Goal: Information Seeking & Learning: Find specific page/section

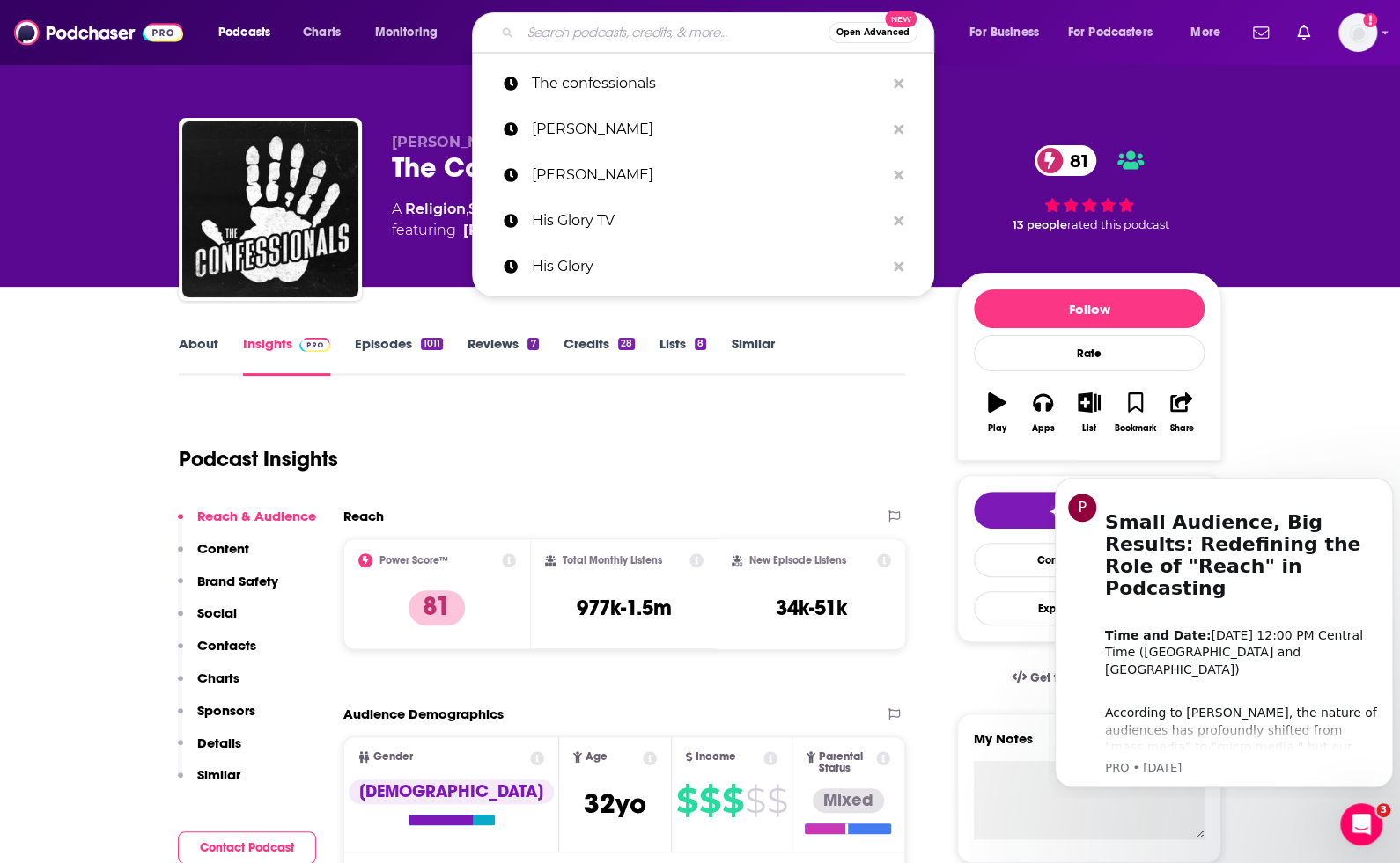
click at [608, 36] on input "Search podcasts, credits, & more..." at bounding box center [674, 32] width 308 height 28
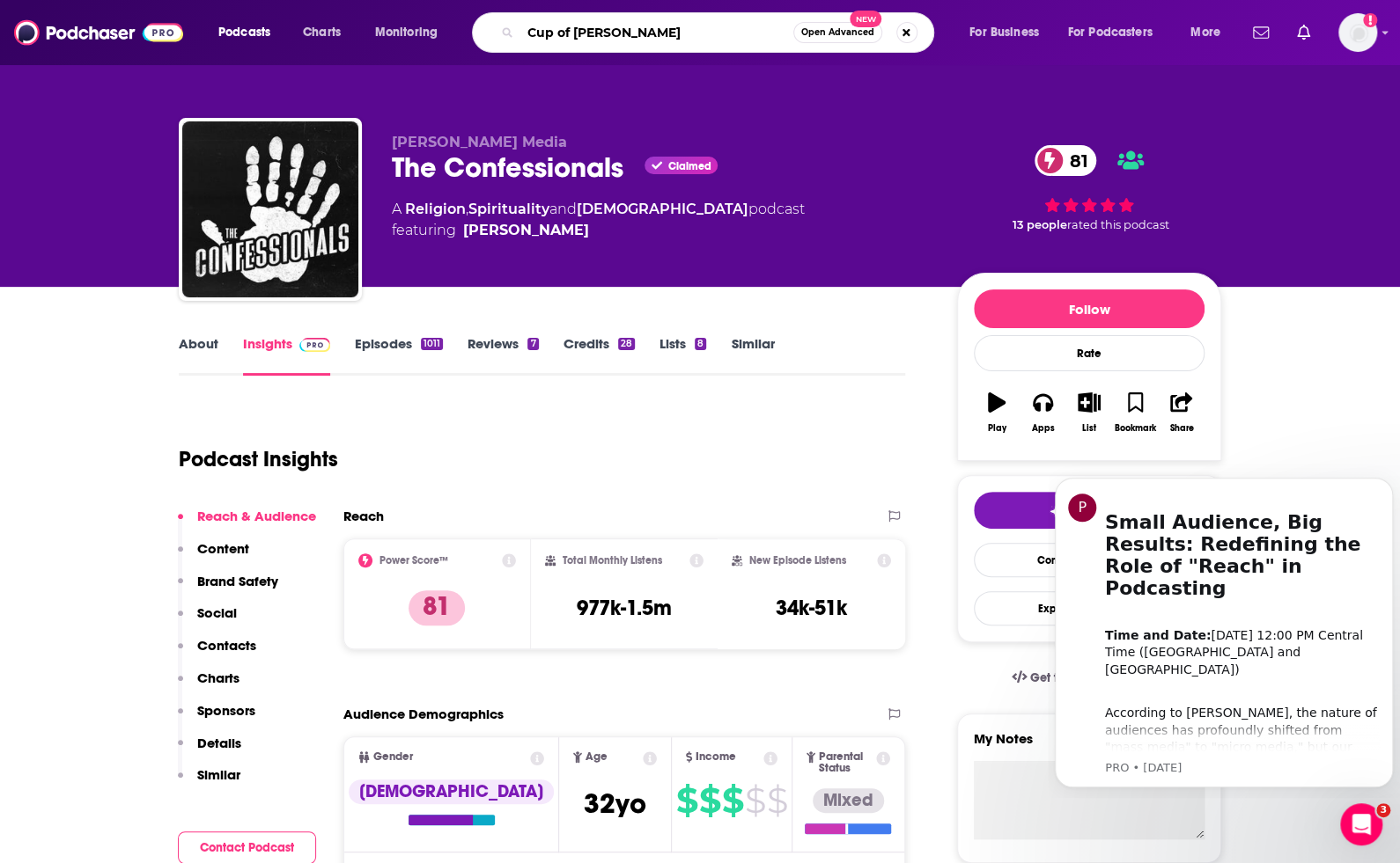
type input "Cup of [PERSON_NAME] Podcast"
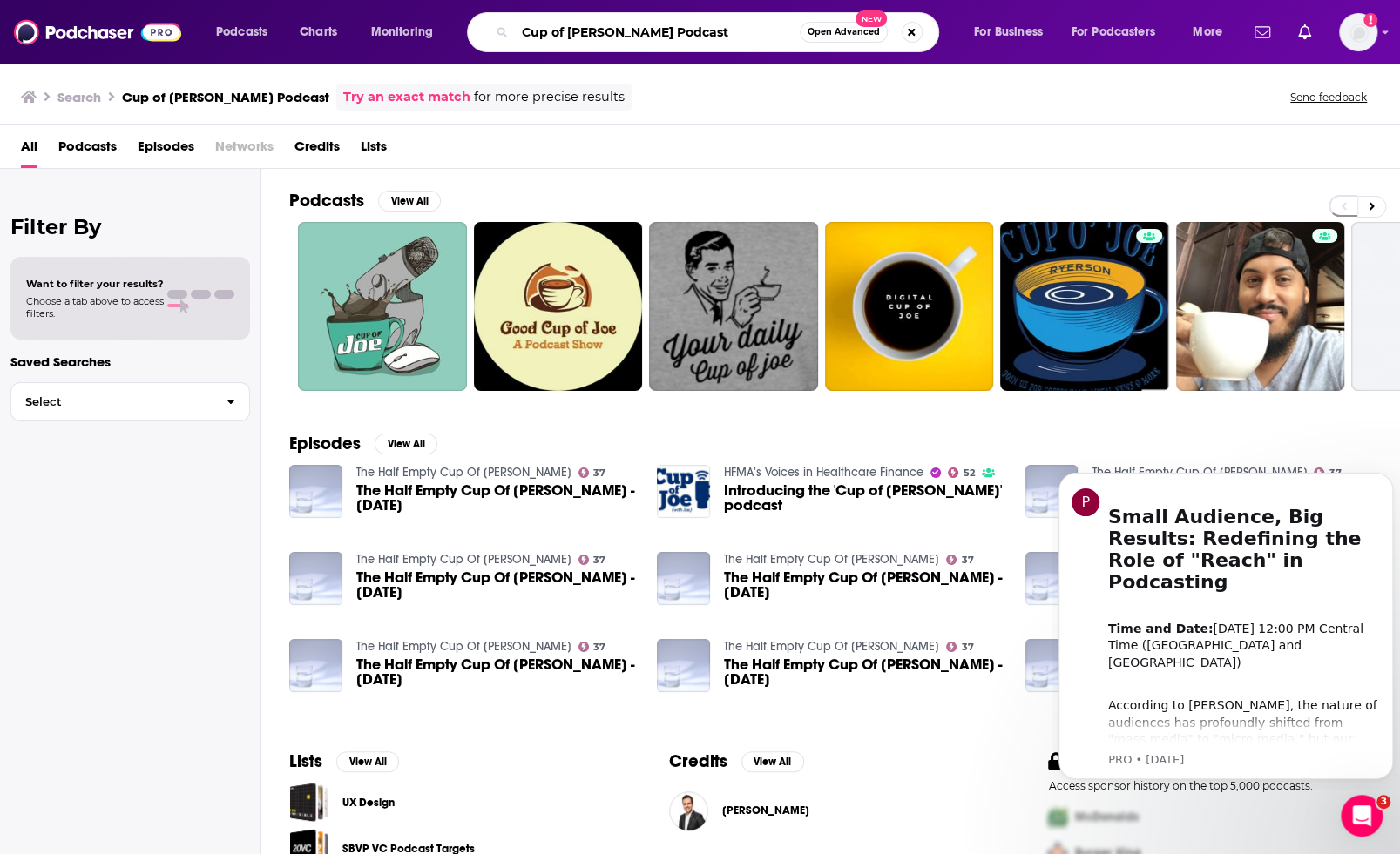
click at [675, 30] on input "Cup of [PERSON_NAME] Podcast" at bounding box center [657, 32] width 285 height 28
type input "Cup of [PERSON_NAME] [PERSON_NAME]"
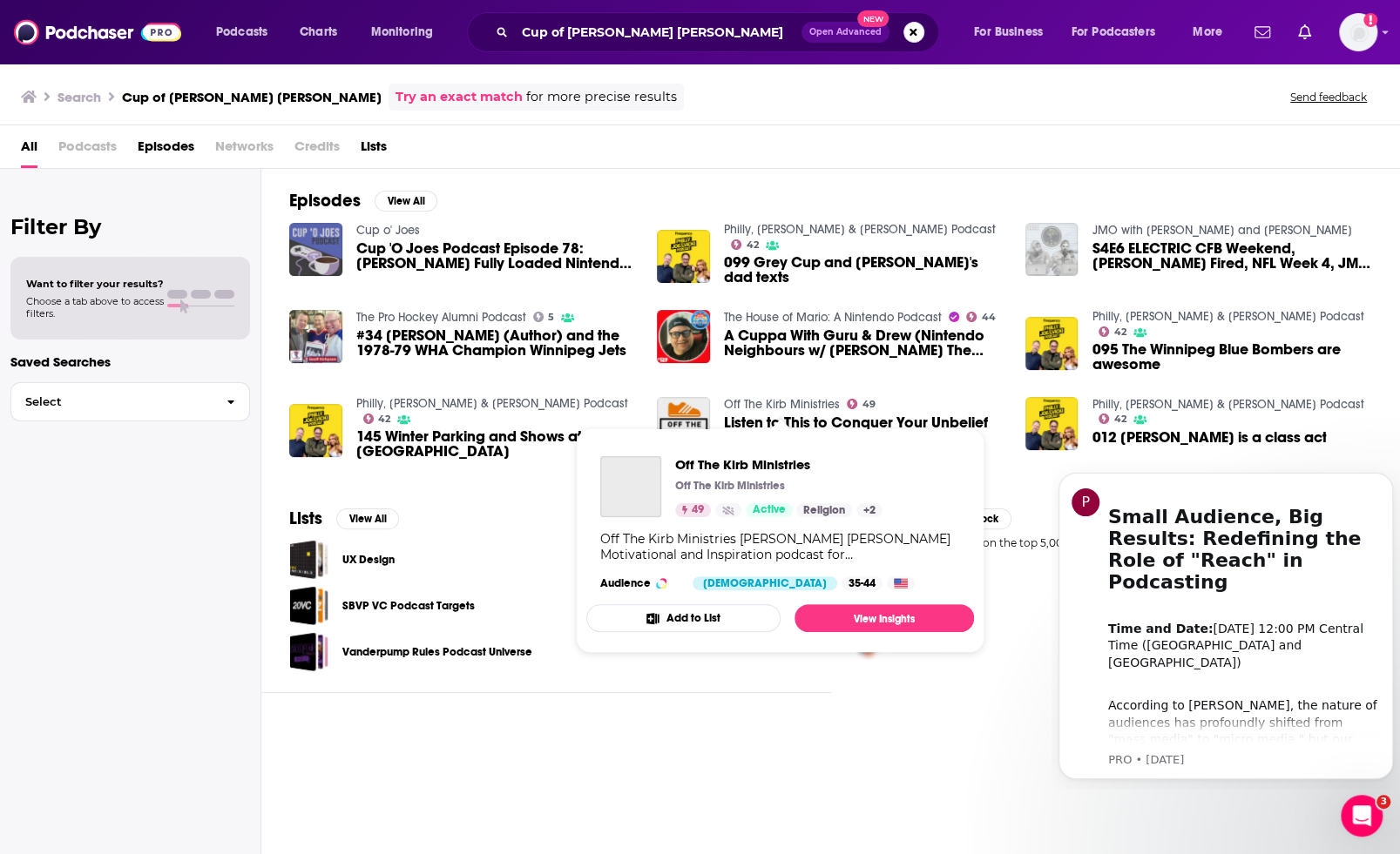
click at [812, 405] on link "Off The Kirb Ministries" at bounding box center [782, 405] width 116 height 15
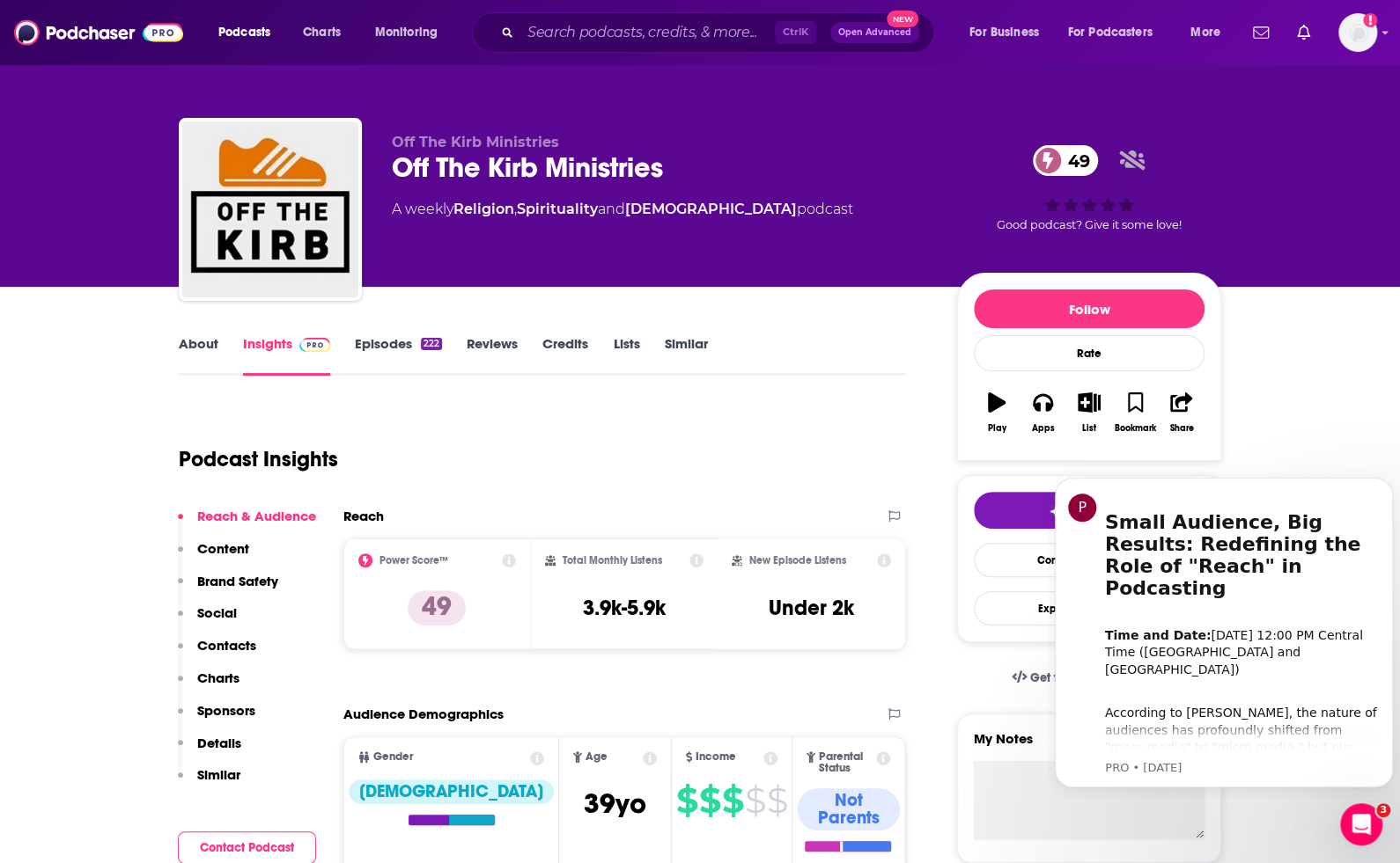
click at [392, 347] on link "Episodes 222" at bounding box center [398, 356] width 87 height 40
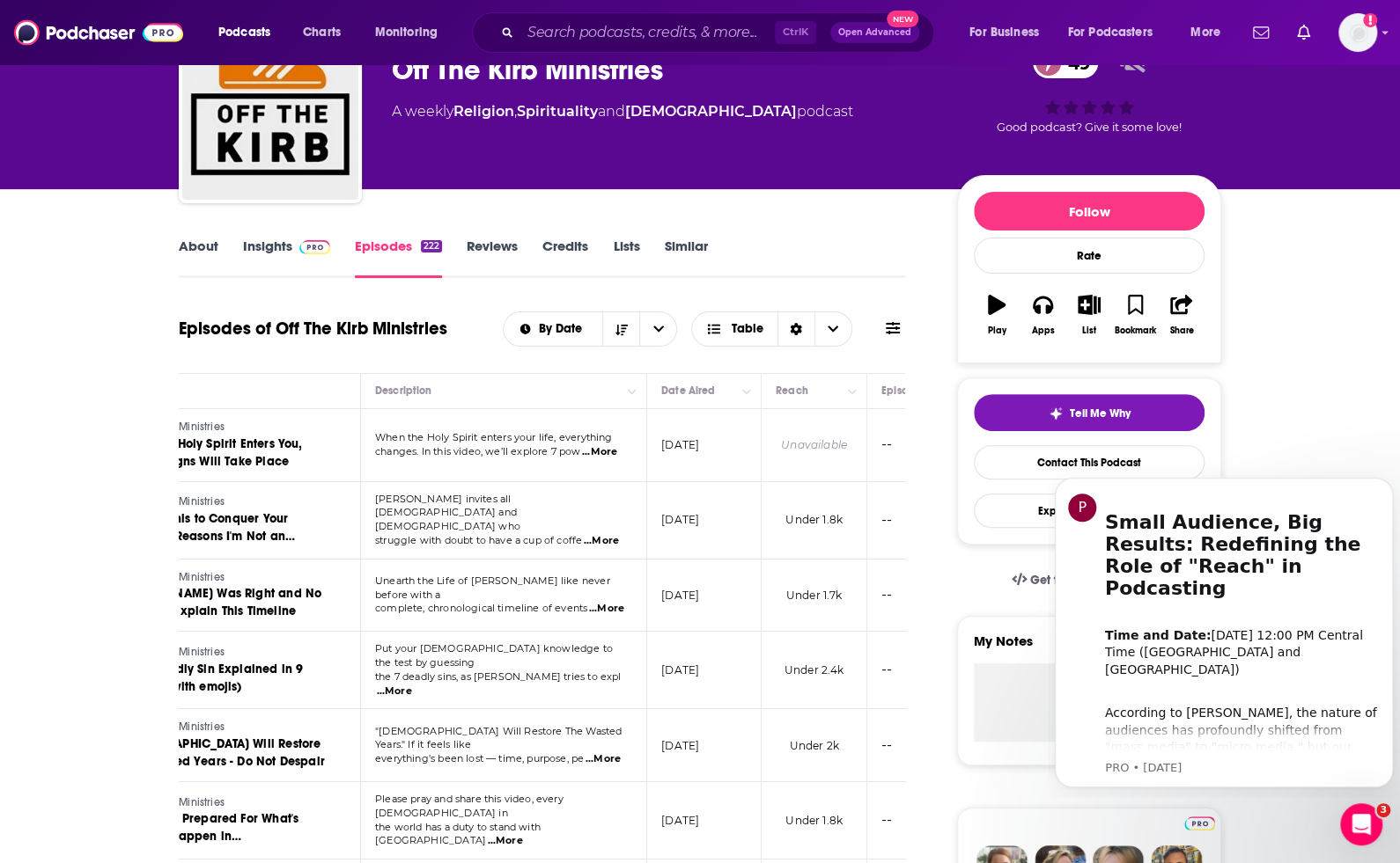
scroll to position [98, 0]
